Goal: Task Accomplishment & Management: Complete application form

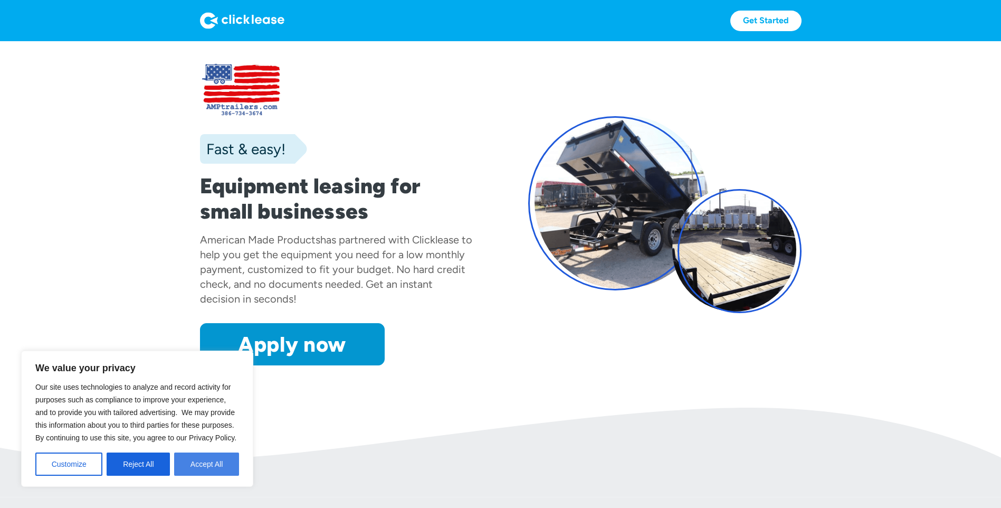
click at [211, 463] on button "Accept All" at bounding box center [206, 463] width 65 height 23
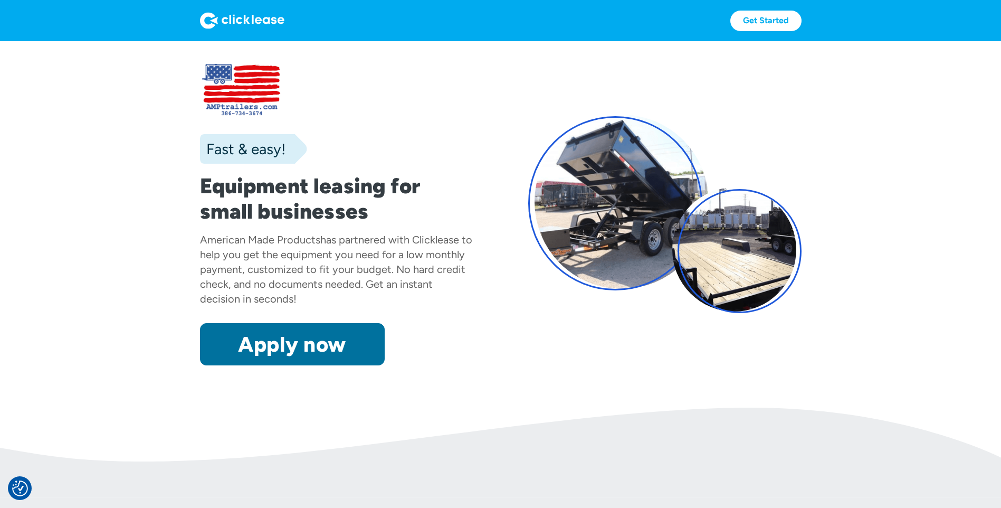
click at [320, 357] on link "Apply now" at bounding box center [292, 344] width 185 height 42
